Goal: Transaction & Acquisition: Purchase product/service

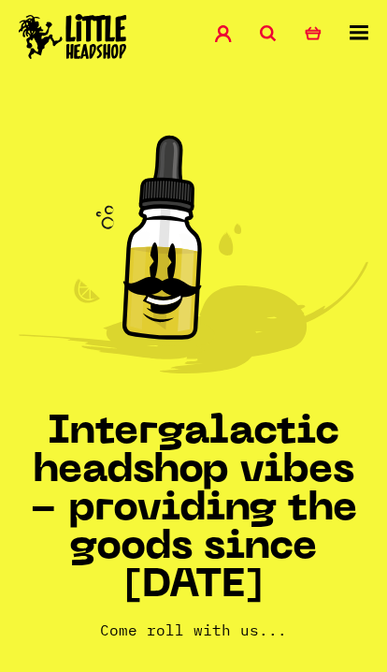
click at [270, 34] on icon at bounding box center [268, 33] width 17 height 17
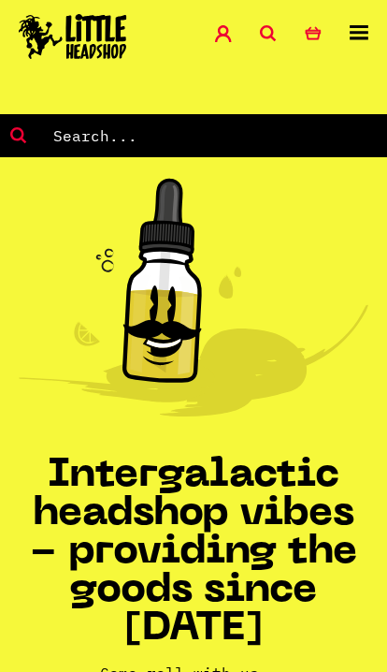
click at [251, 116] on form at bounding box center [193, 135] width 387 height 43
click at [129, 132] on input "text" at bounding box center [219, 135] width 336 height 24
type input "G rolls"
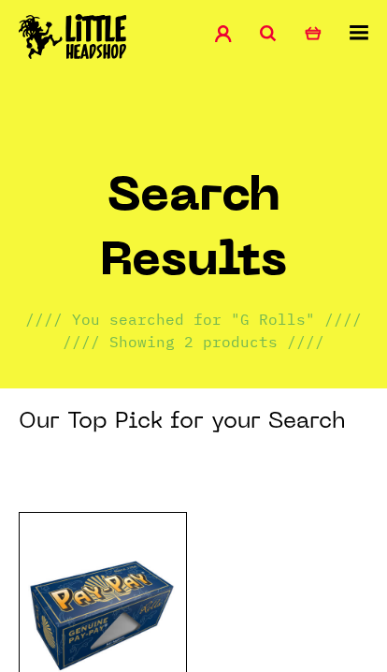
click at [271, 37] on icon at bounding box center [268, 33] width 17 height 17
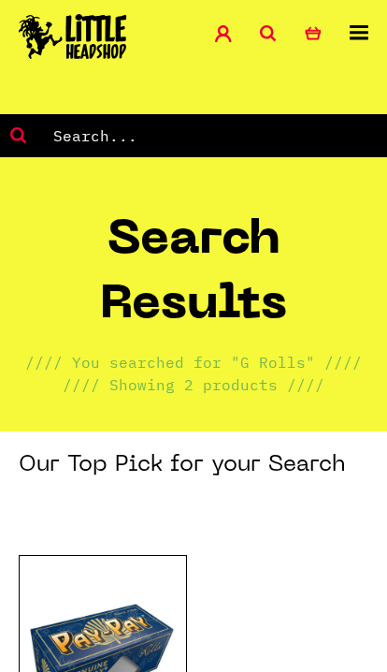
click at [215, 137] on input "text" at bounding box center [219, 135] width 336 height 24
type input "G rolls"
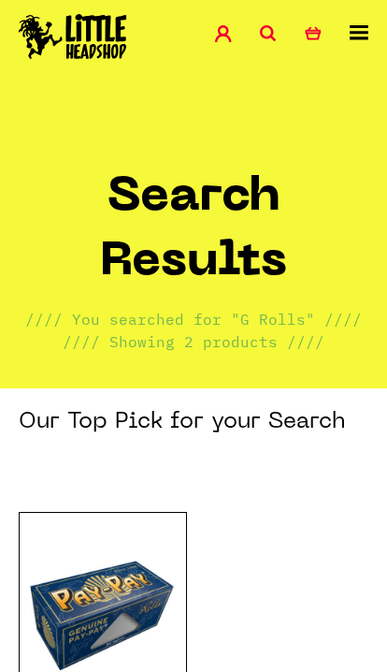
click at [270, 28] on icon at bounding box center [268, 33] width 17 height 17
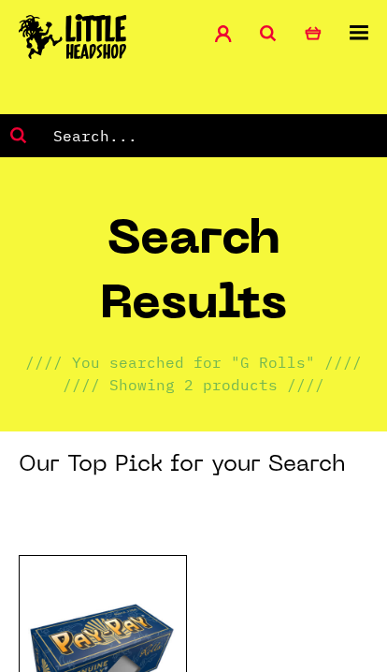
click at [270, 138] on input "text" at bounding box center [219, 135] width 336 height 24
type input "G rollz"
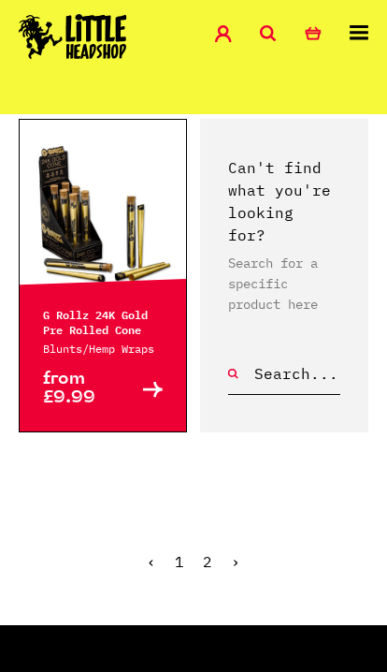
scroll to position [2964, 0]
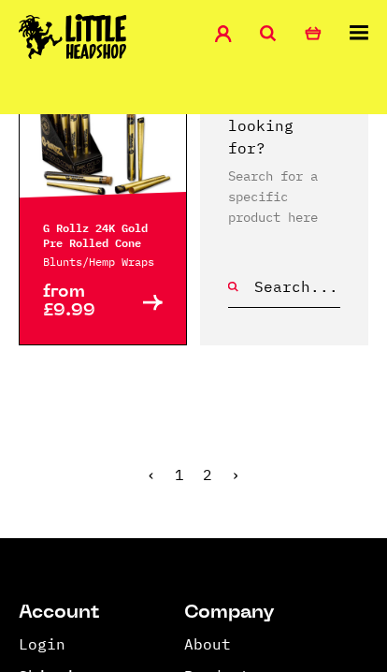
click at [235, 484] on link "›" at bounding box center [235, 474] width 9 height 19
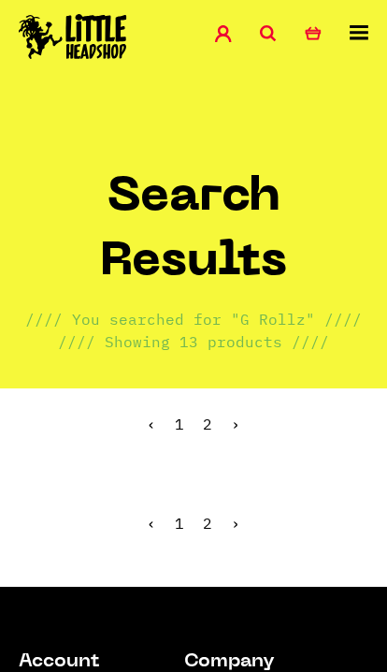
click at [154, 525] on link "‹" at bounding box center [151, 523] width 9 height 19
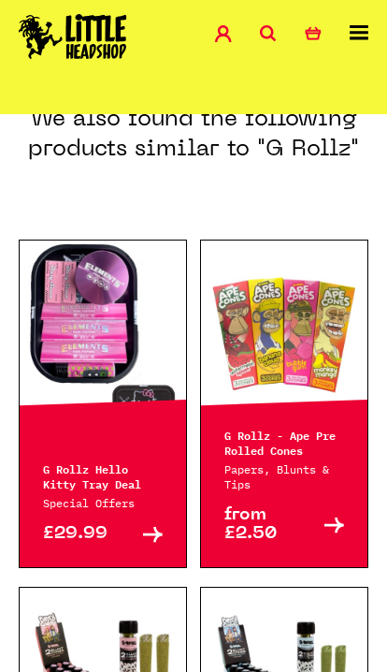
scroll to position [889, 0]
